Goal: Information Seeking & Learning: Understand process/instructions

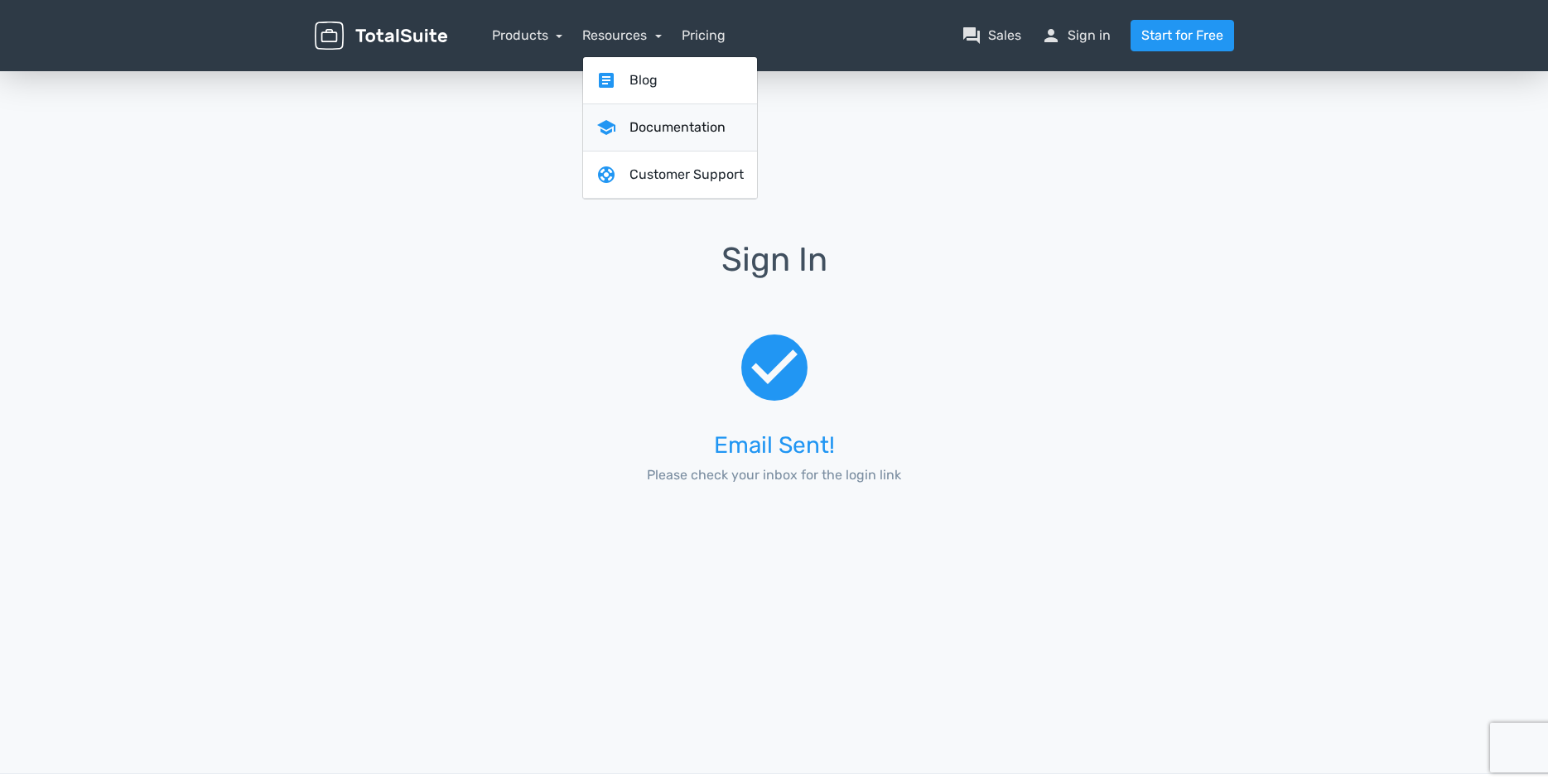
click at [635, 123] on link "school Documentation" at bounding box center [669, 128] width 174 height 47
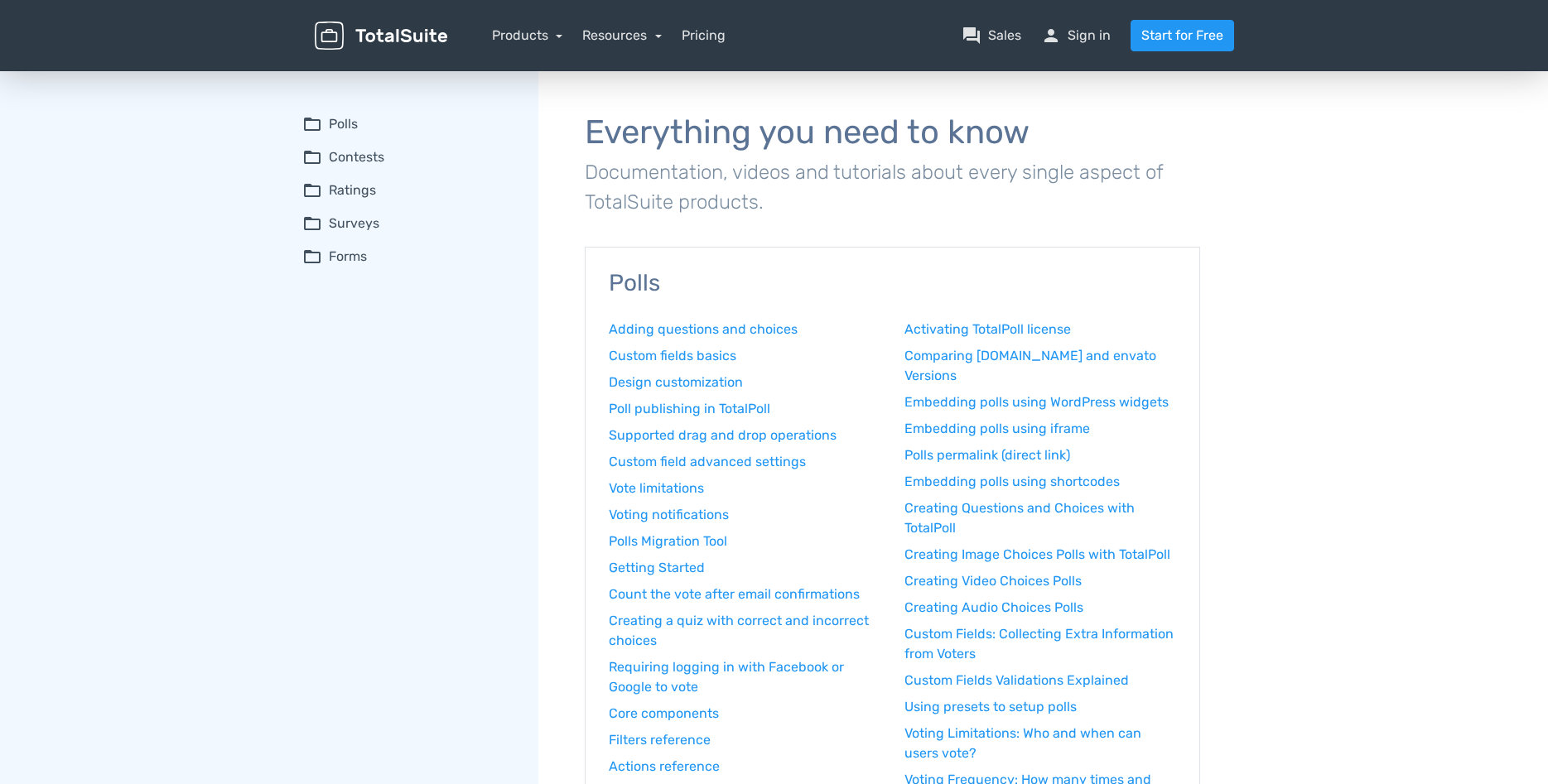
click at [334, 118] on summary "folder_open Polls" at bounding box center [408, 124] width 213 height 20
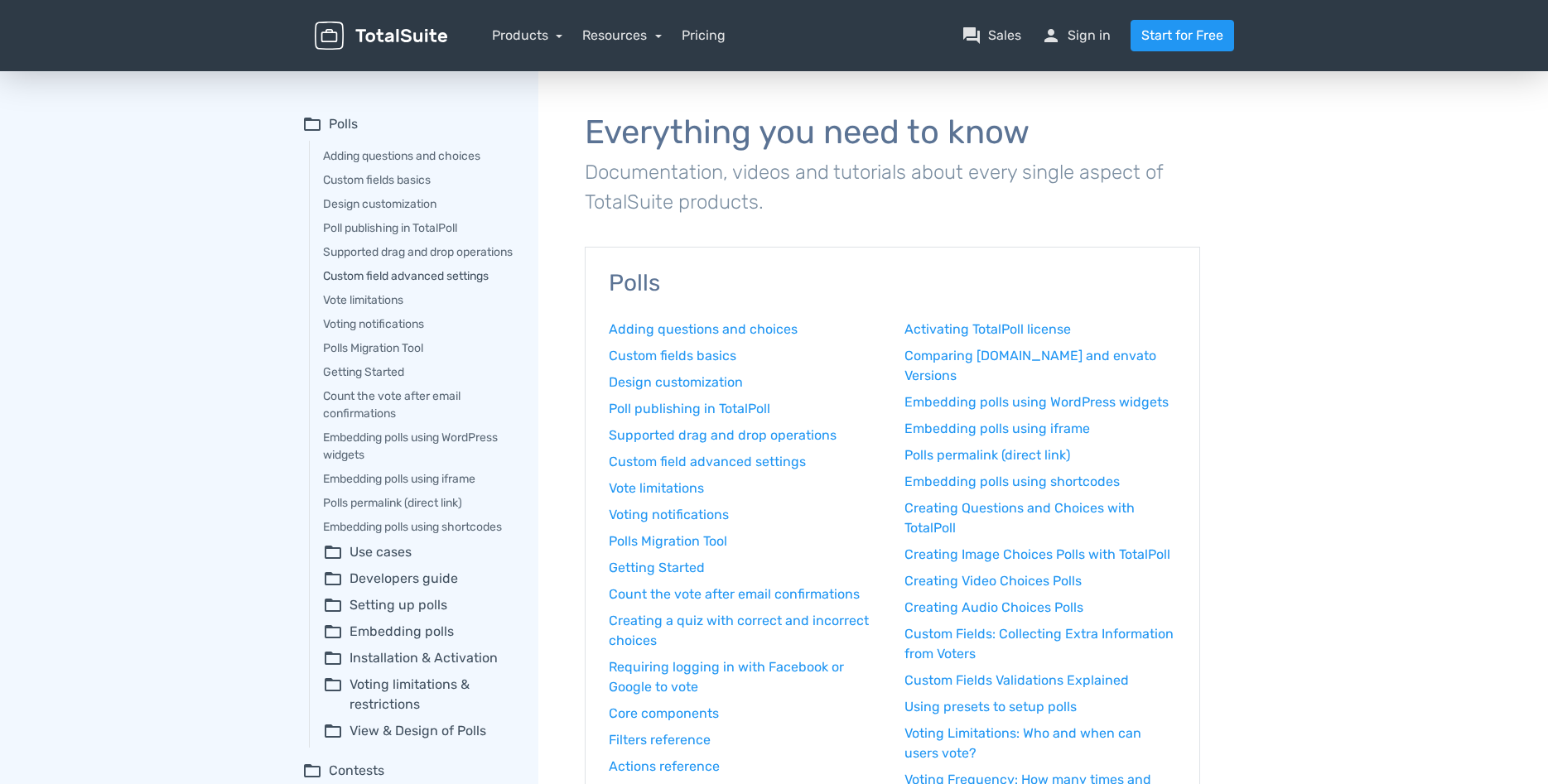
scroll to position [85, 0]
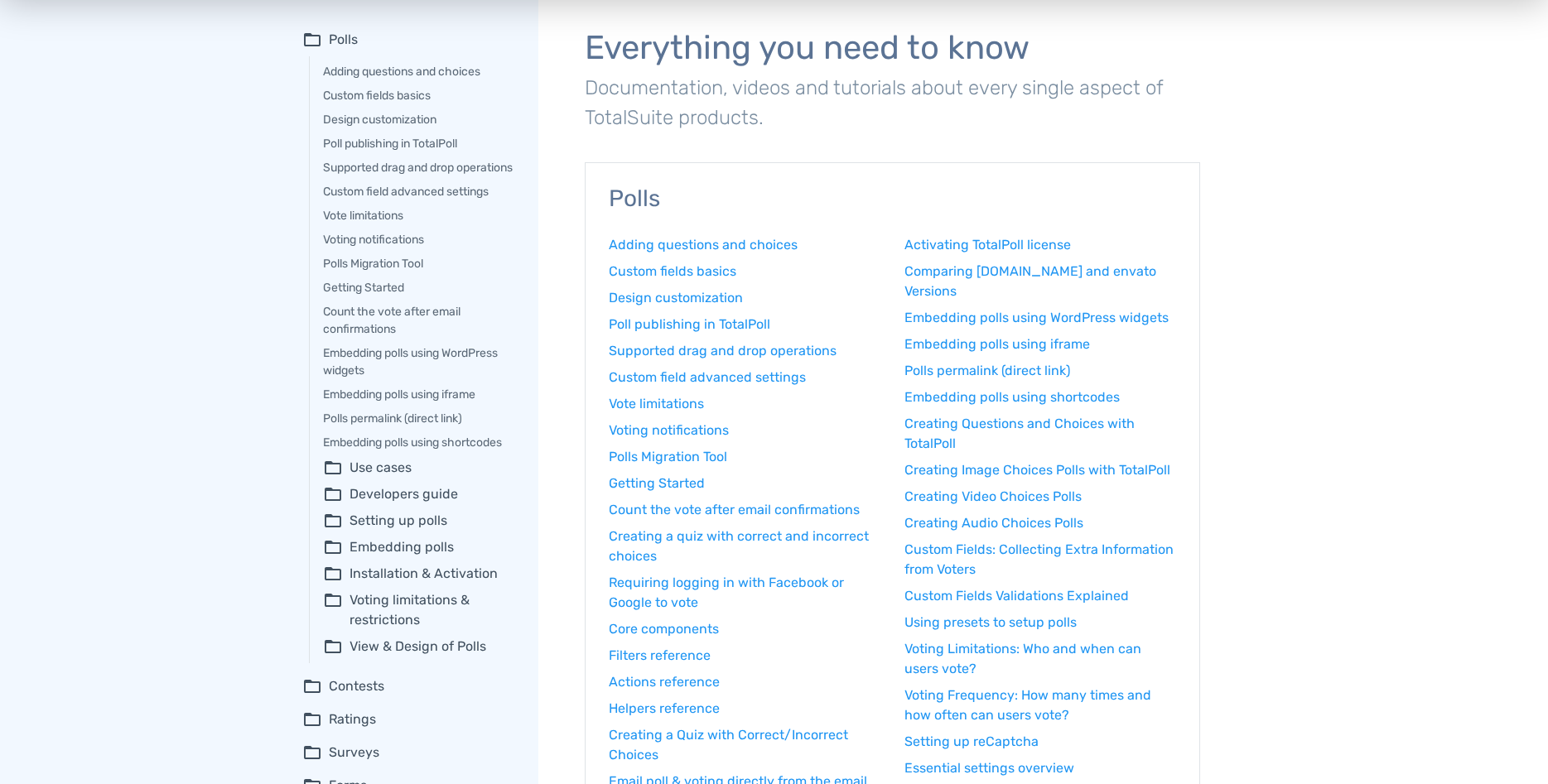
click at [417, 656] on summary "folder_open View & Design of Polls" at bounding box center [419, 646] width 192 height 20
click at [422, 687] on link "Adjusting the design of the Poll" at bounding box center [429, 678] width 172 height 17
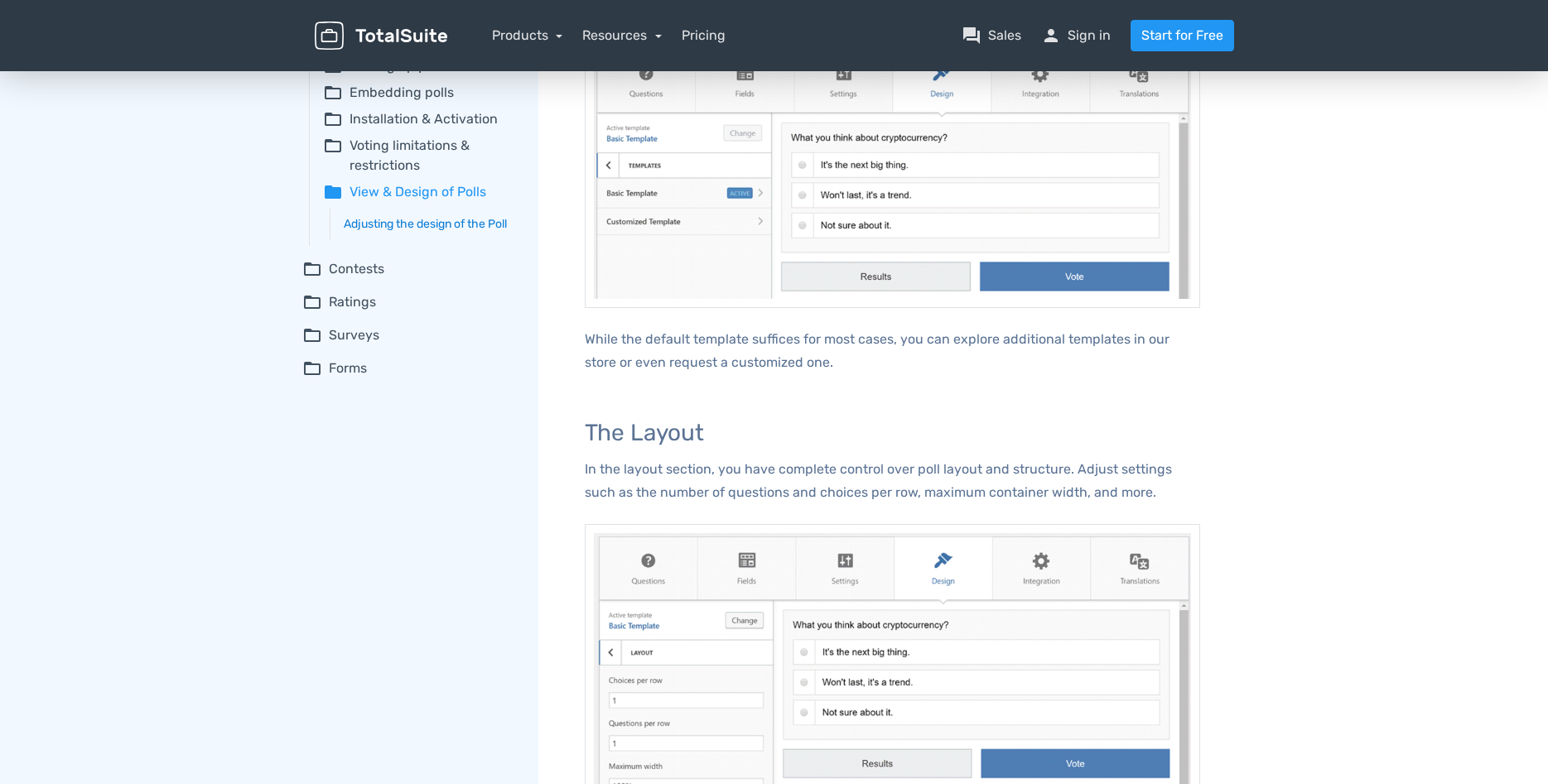
scroll to position [117, 0]
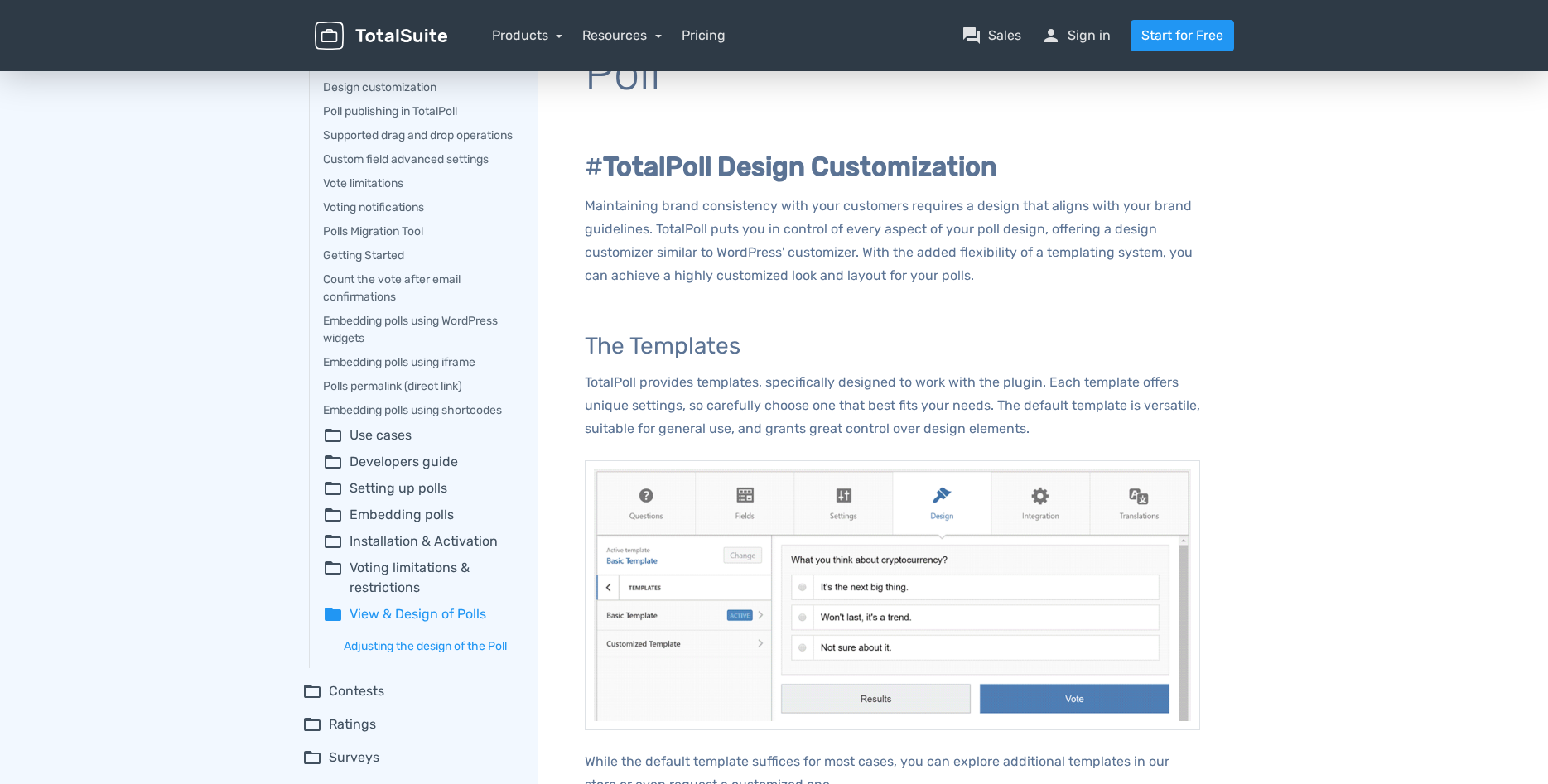
click at [385, 523] on summary "folder_open Embedding polls" at bounding box center [419, 515] width 192 height 20
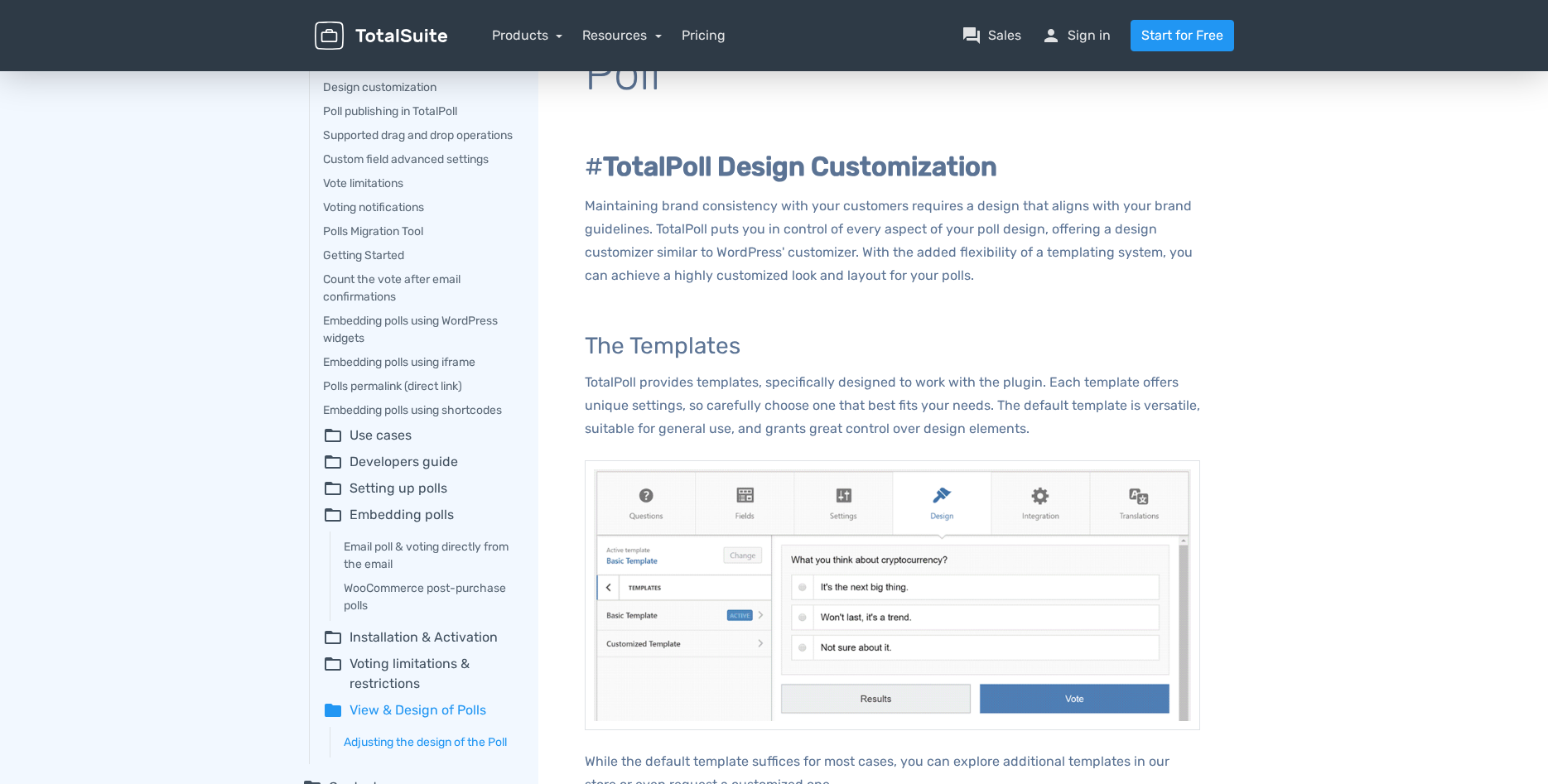
click at [388, 498] on summary "folder_open Setting up polls" at bounding box center [419, 488] width 192 height 20
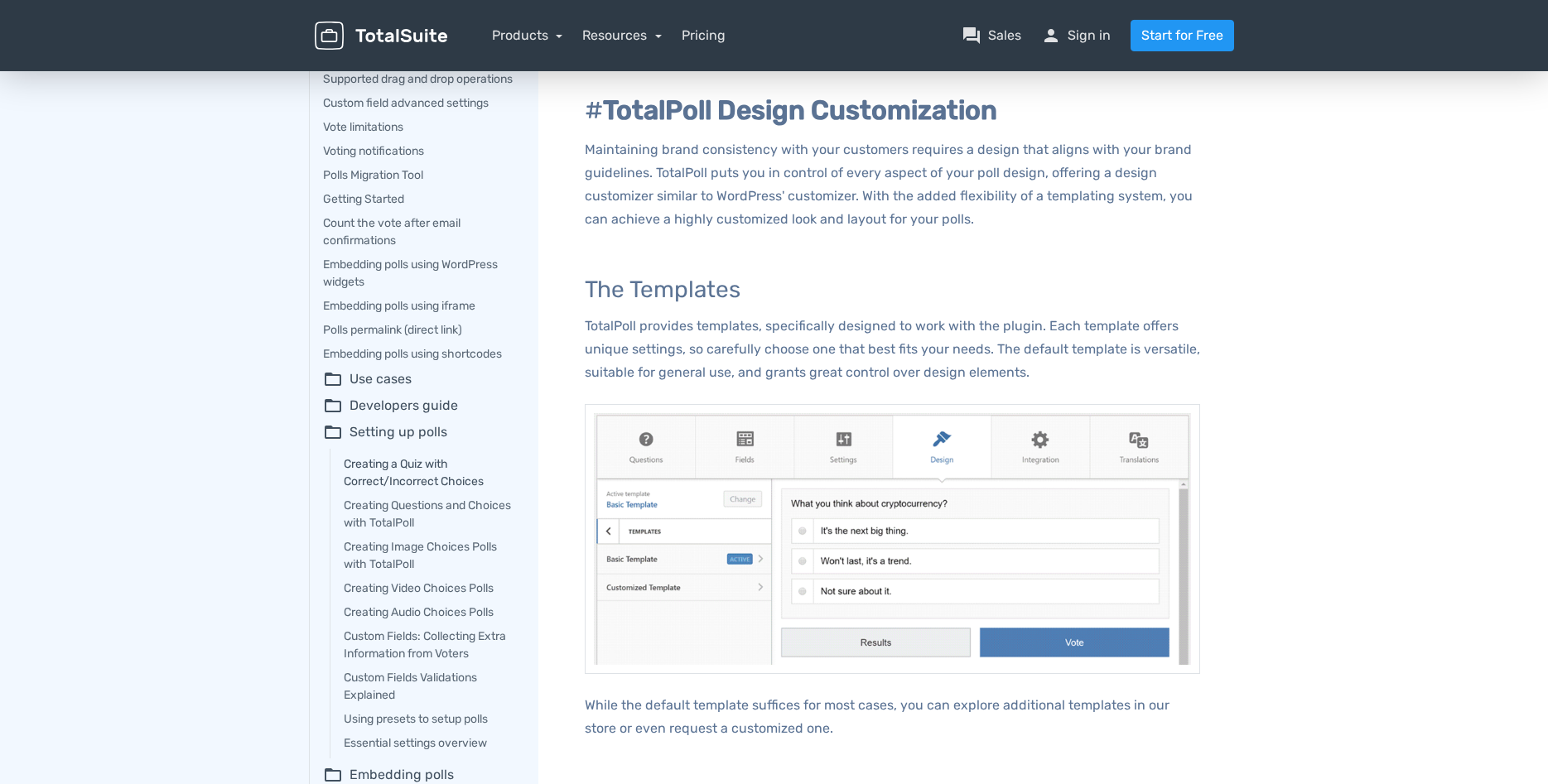
scroll to position [201, 0]
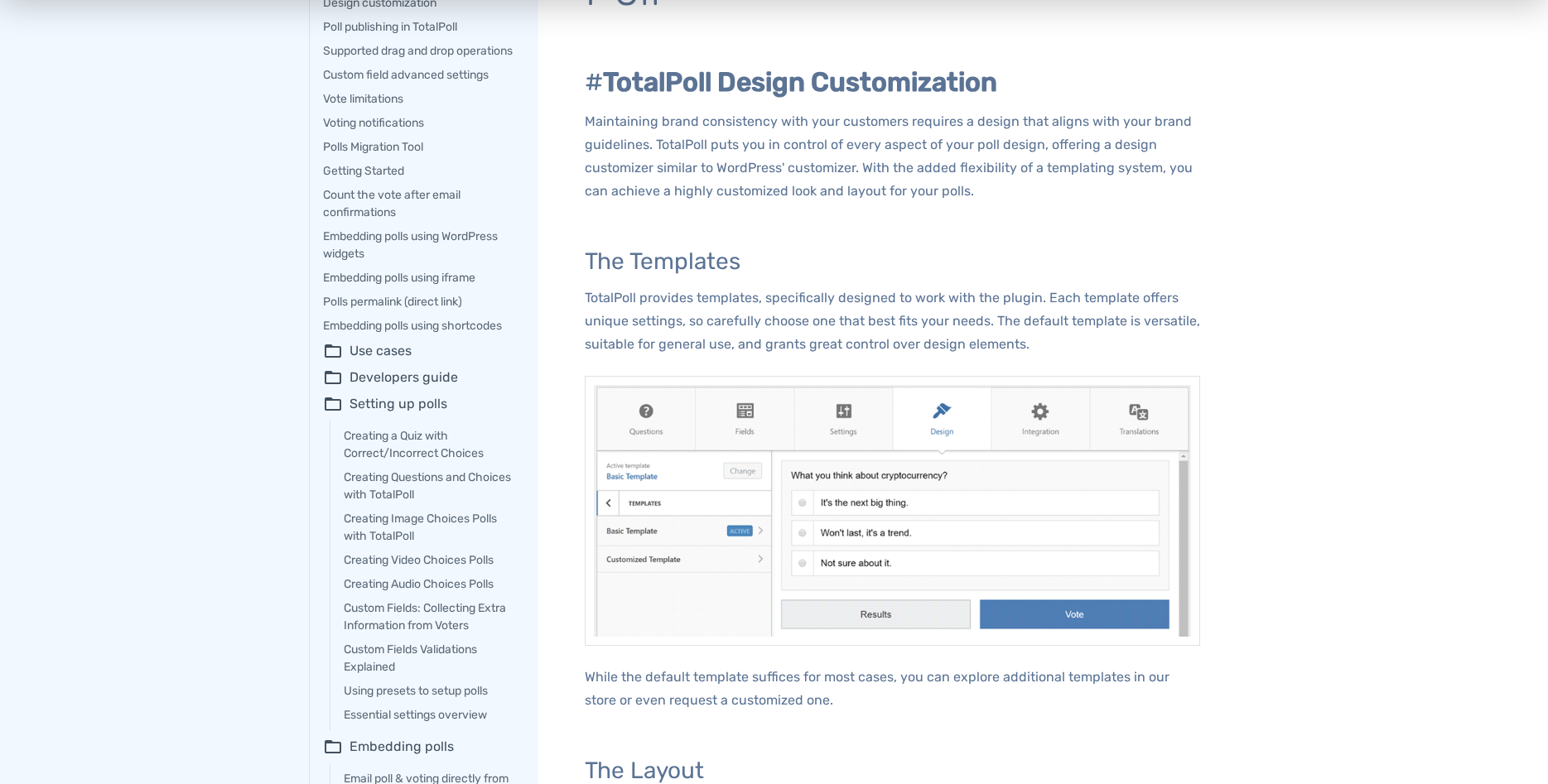
click at [392, 361] on summary "folder_open Use cases" at bounding box center [419, 351] width 192 height 20
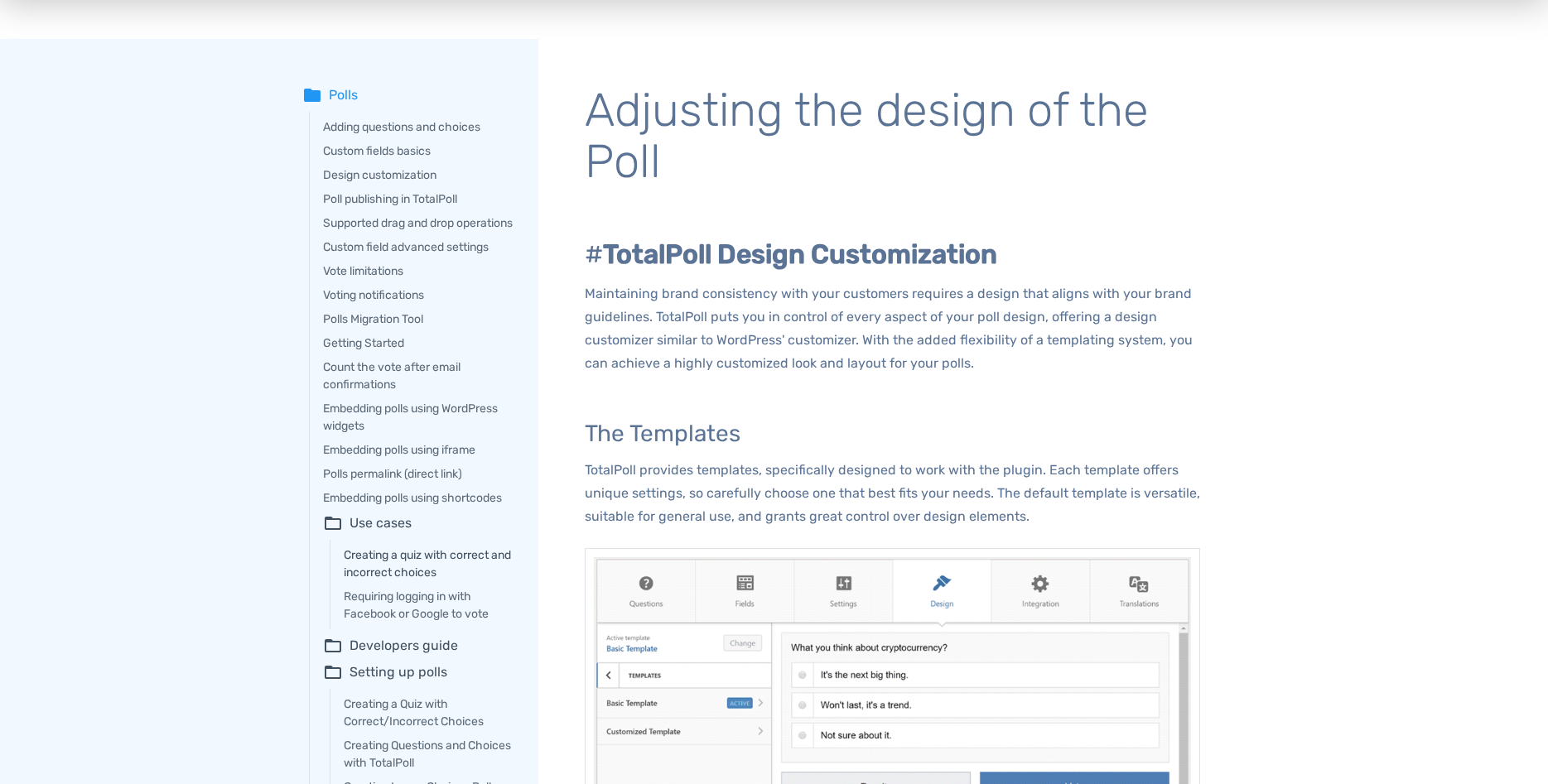
scroll to position [0, 0]
